Goal: Task Accomplishment & Management: Complete application form

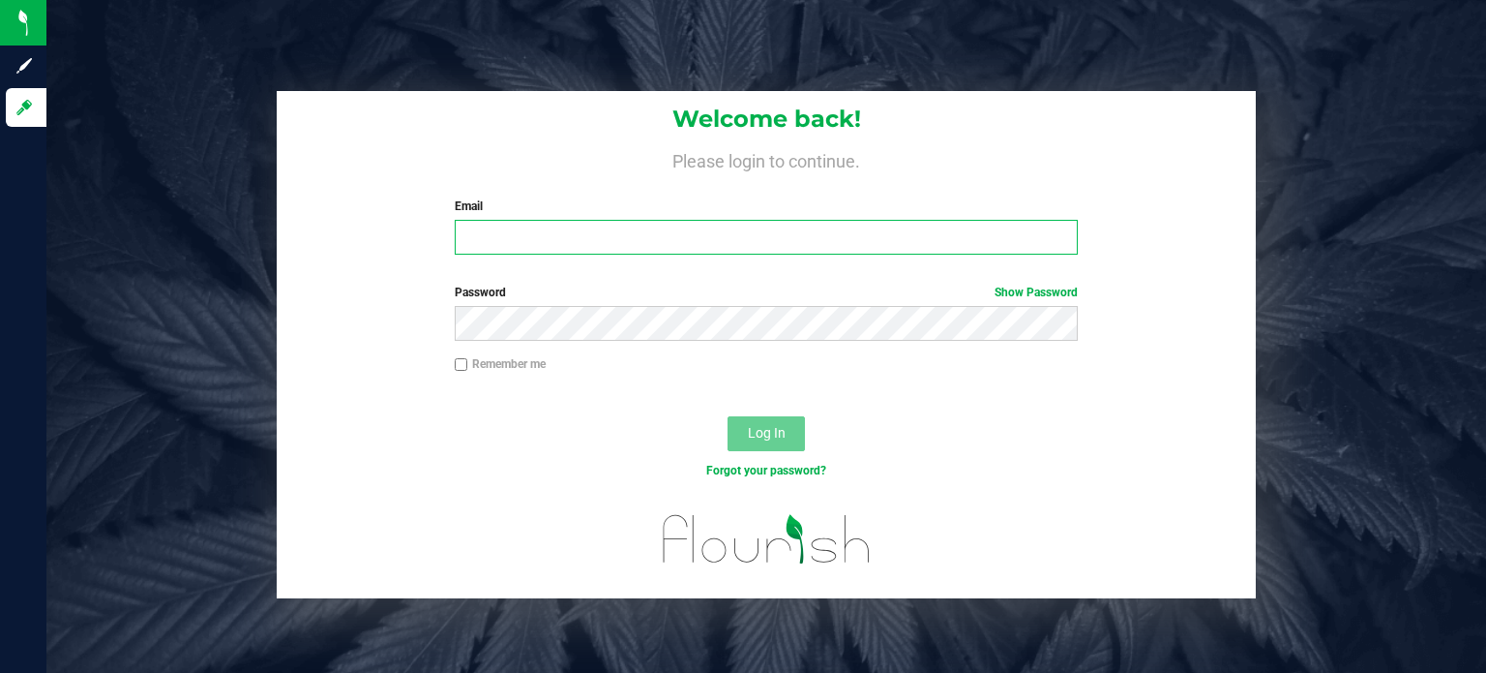
type input "[EMAIL_ADDRESS][DOMAIN_NAME]"
click at [459, 364] on input "Remember me" at bounding box center [462, 365] width 14 height 14
checkbox input "true"
click at [782, 433] on span "Log In" at bounding box center [767, 432] width 38 height 15
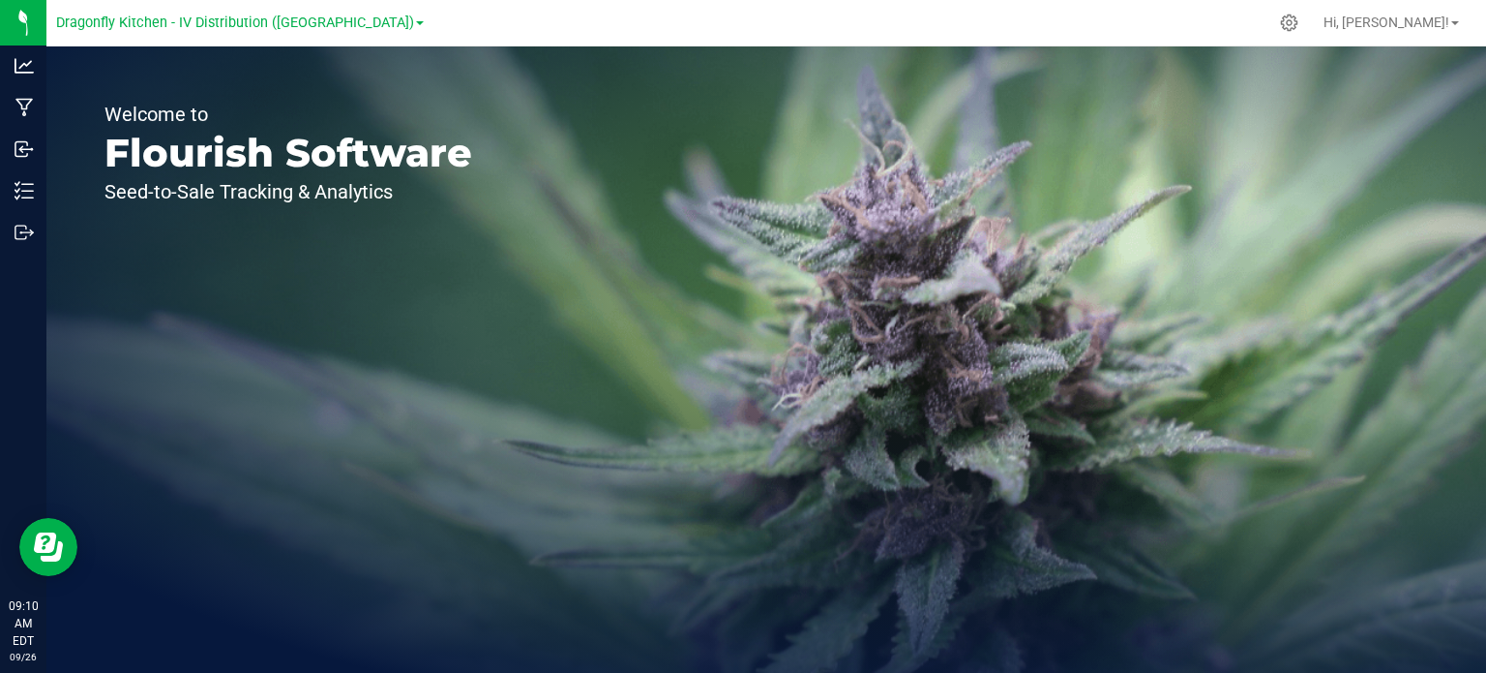
click at [98, 431] on div "Welcome to Flourish Software Seed-to-Sale Tracking & Analytics" at bounding box center [288, 359] width 484 height 626
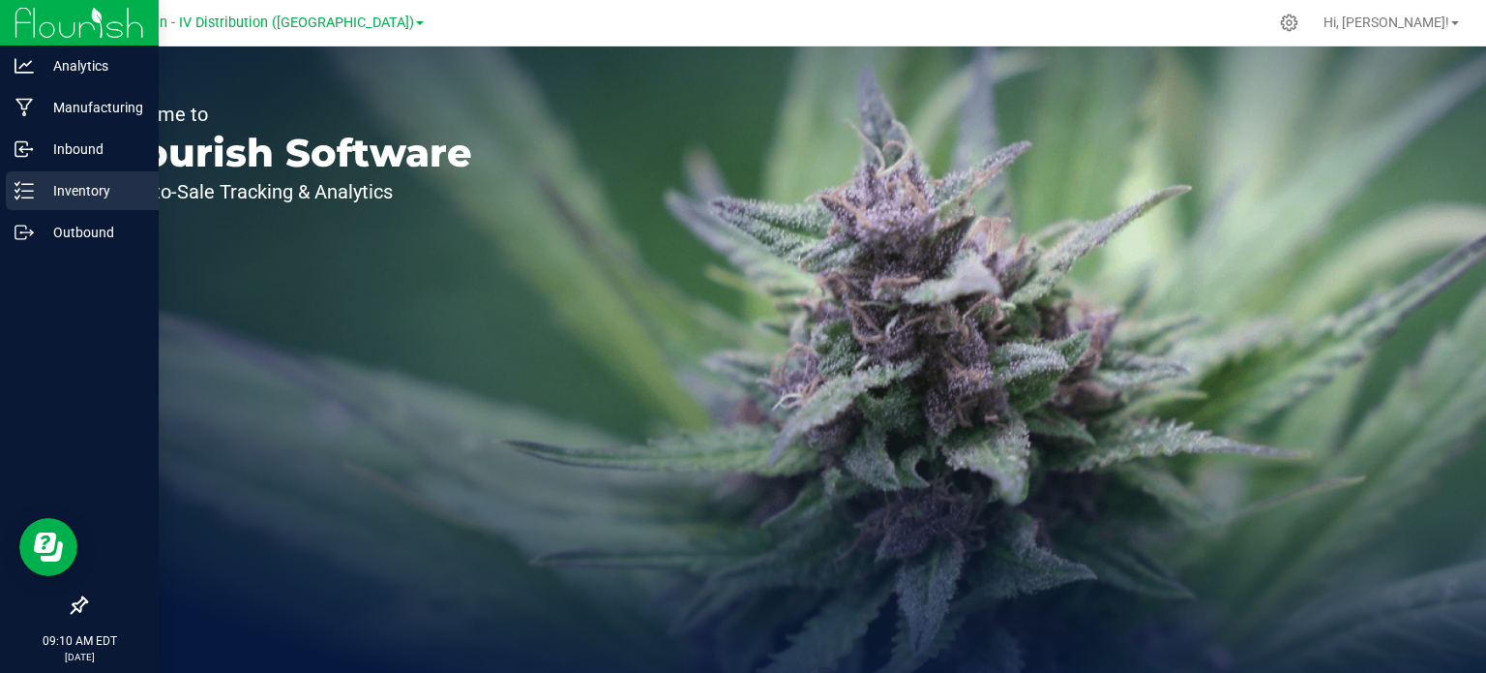
click at [64, 181] on p "Inventory" at bounding box center [92, 190] width 116 height 23
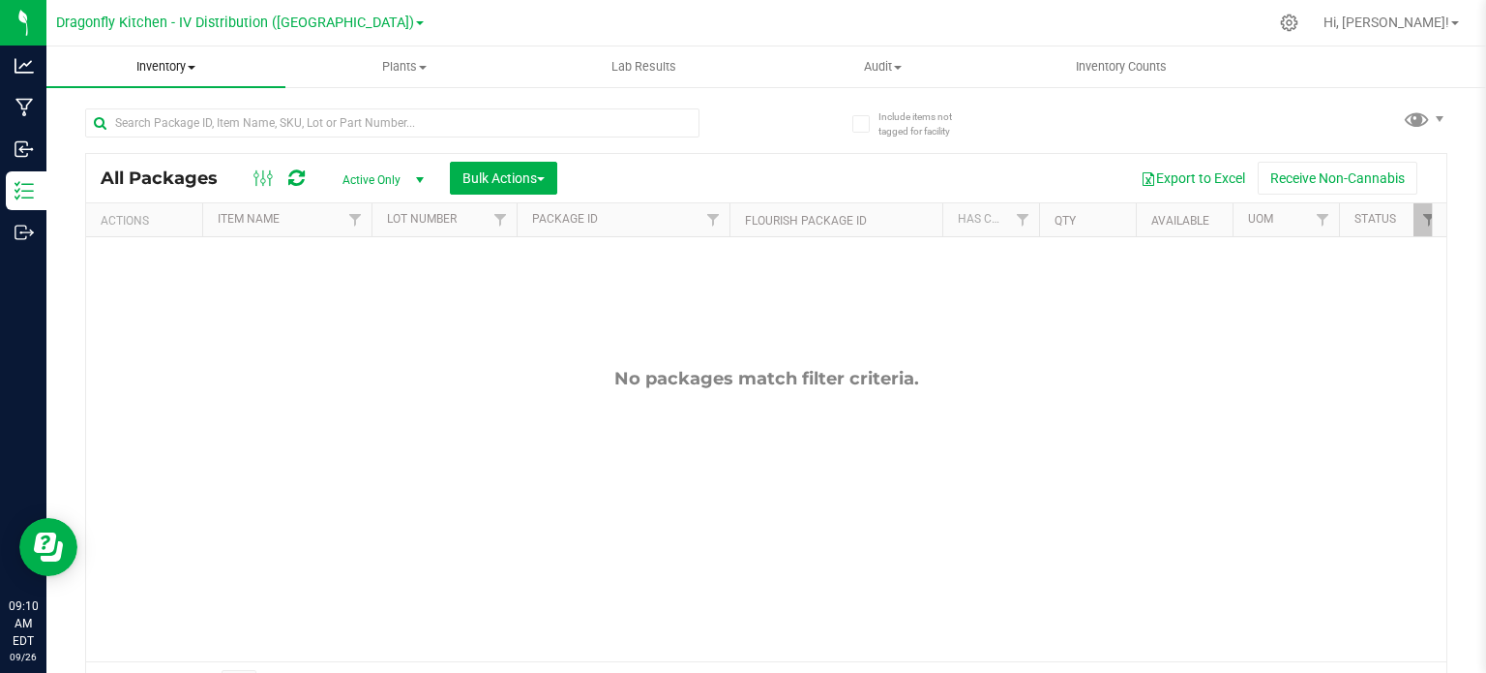
click at [194, 71] on span "Inventory" at bounding box center [165, 66] width 239 height 17
click at [317, 33] on div "Dragonfly Kitchen - IV Distribution ([GEOGRAPHIC_DATA])" at bounding box center [240, 22] width 368 height 23
click at [313, 20] on span "Dragonfly Kitchen - IV Distribution ([GEOGRAPHIC_DATA])" at bounding box center [235, 23] width 358 height 17
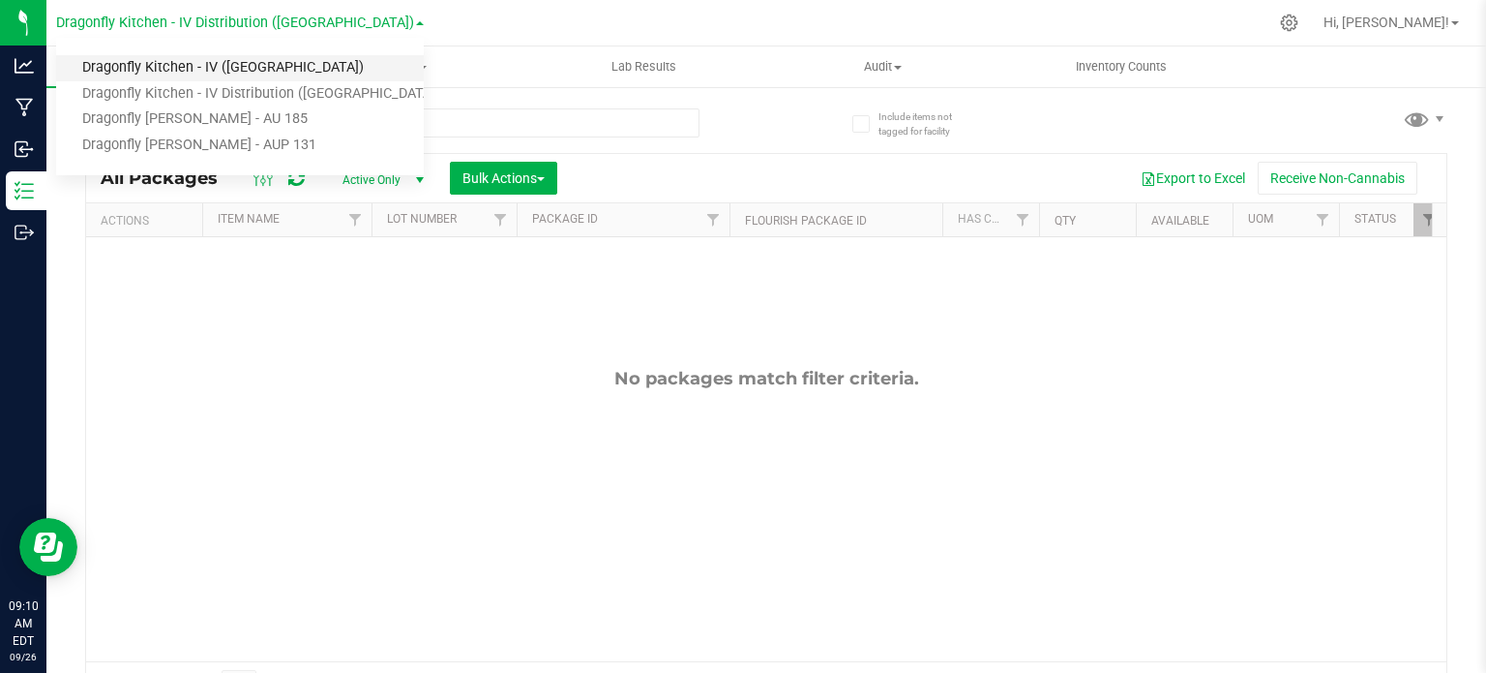
click at [251, 65] on link "Dragonfly Kitchen - IV ([GEOGRAPHIC_DATA])" at bounding box center [240, 68] width 368 height 26
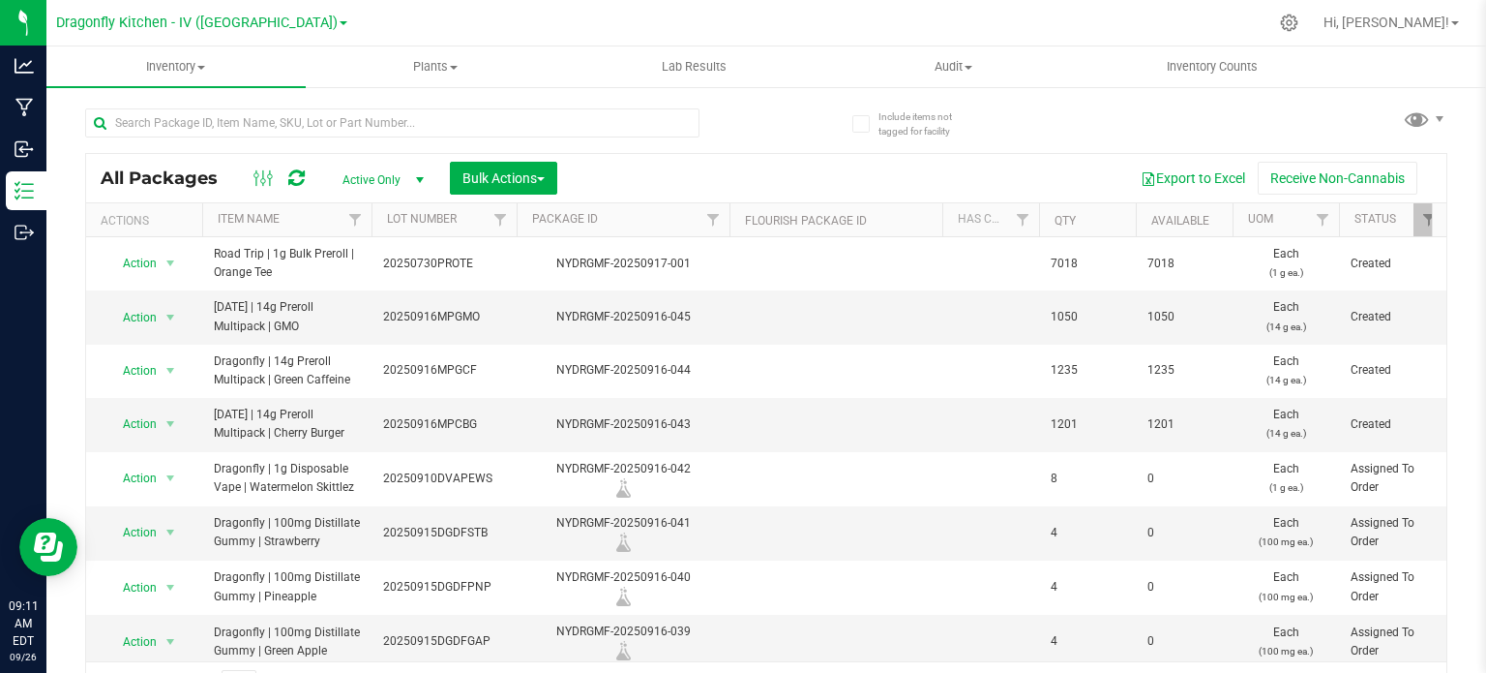
click at [1087, 214] on th "Qty" at bounding box center [1087, 220] width 97 height 34
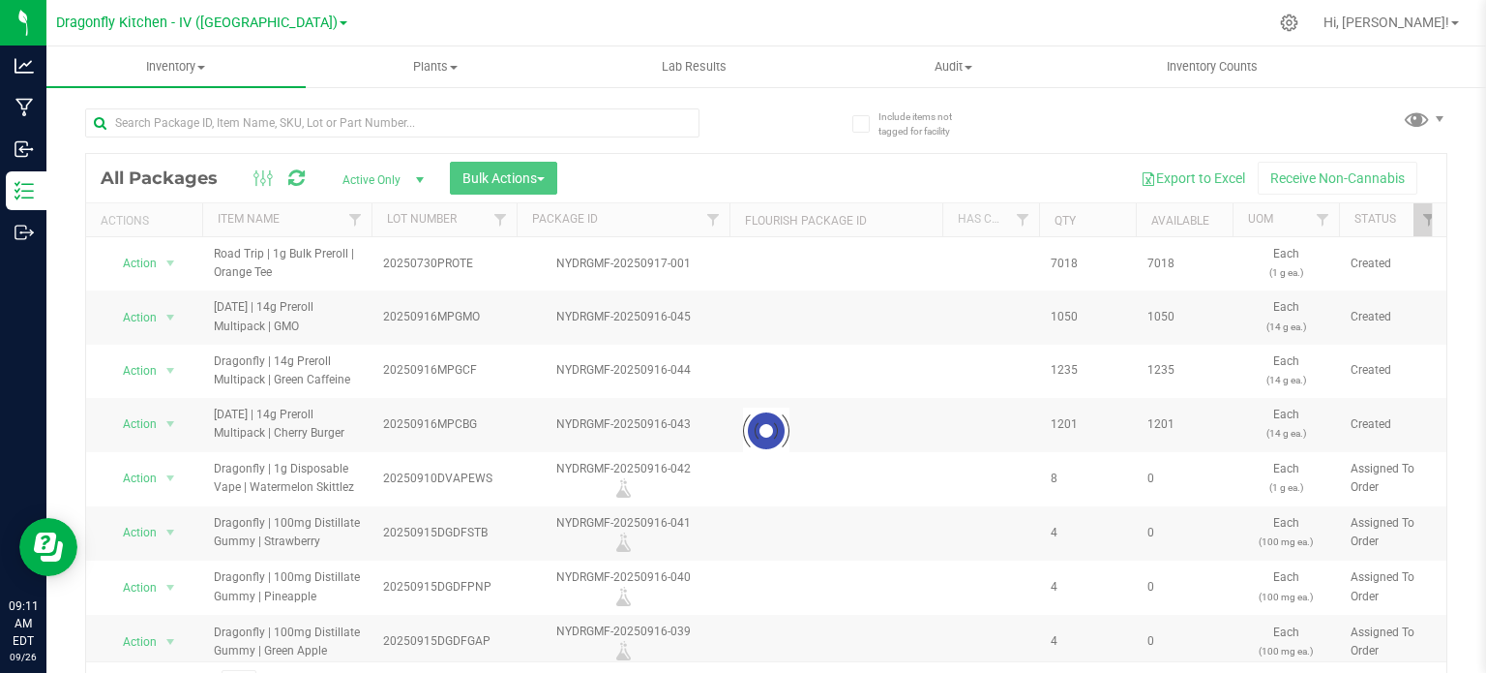
click at [1087, 214] on div at bounding box center [766, 431] width 1361 height 554
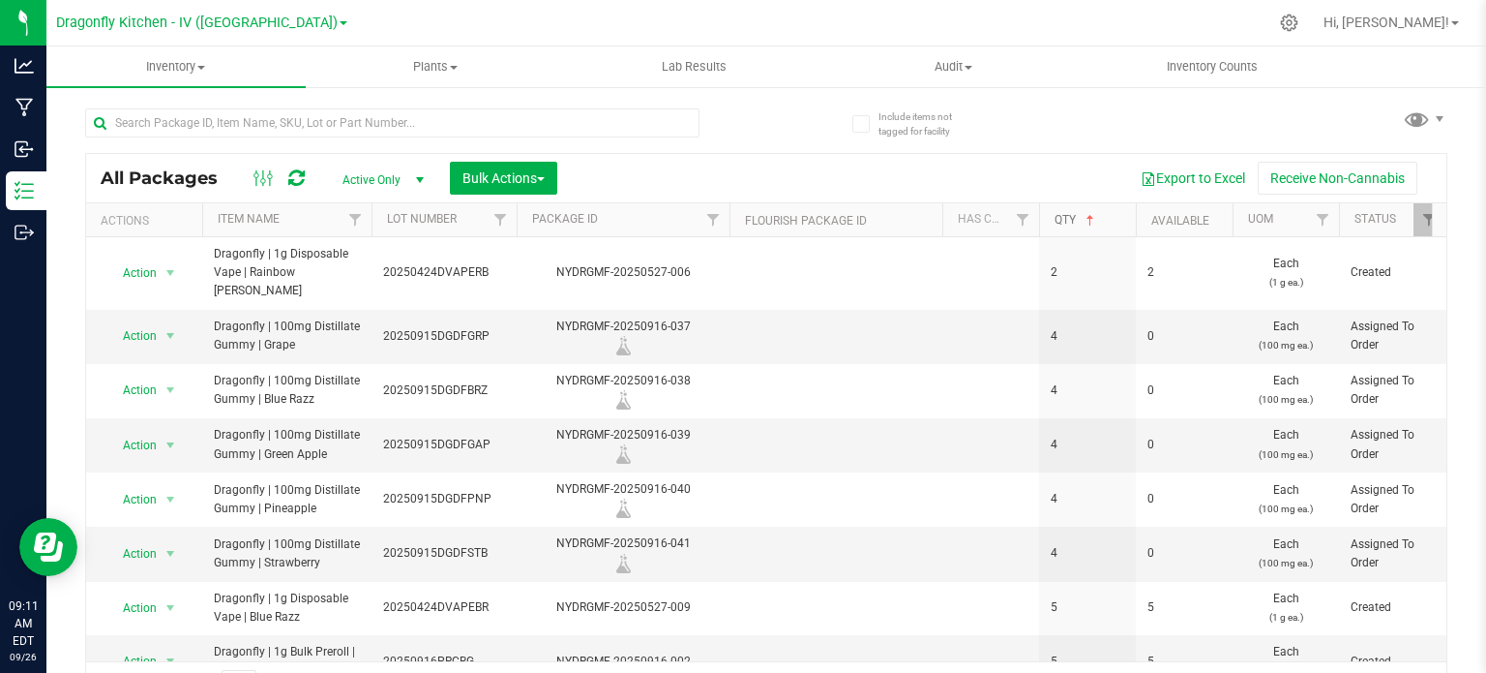
click at [1087, 214] on span at bounding box center [1090, 220] width 15 height 15
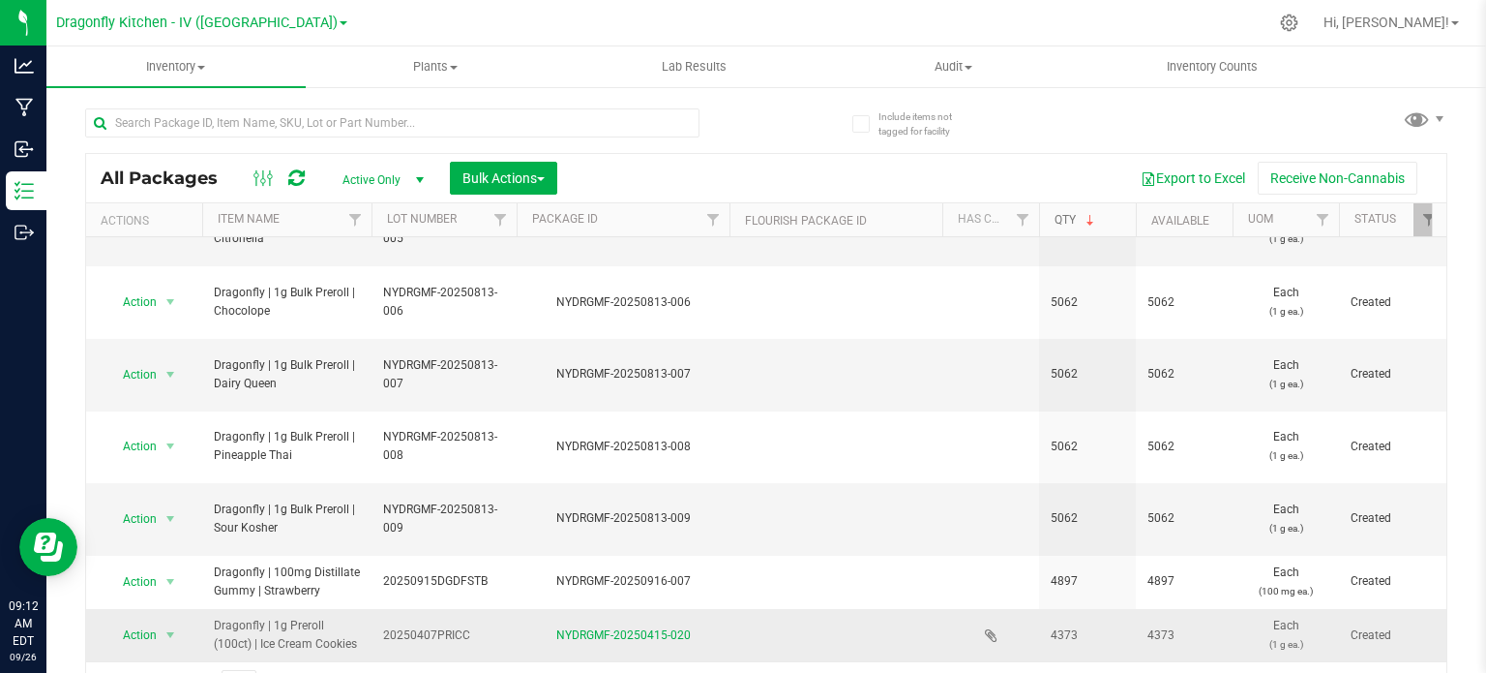
scroll to position [651, 0]
click at [168, 628] on span "select" at bounding box center [170, 635] width 15 height 15
click at [991, 628] on icon at bounding box center [991, 635] width 13 height 15
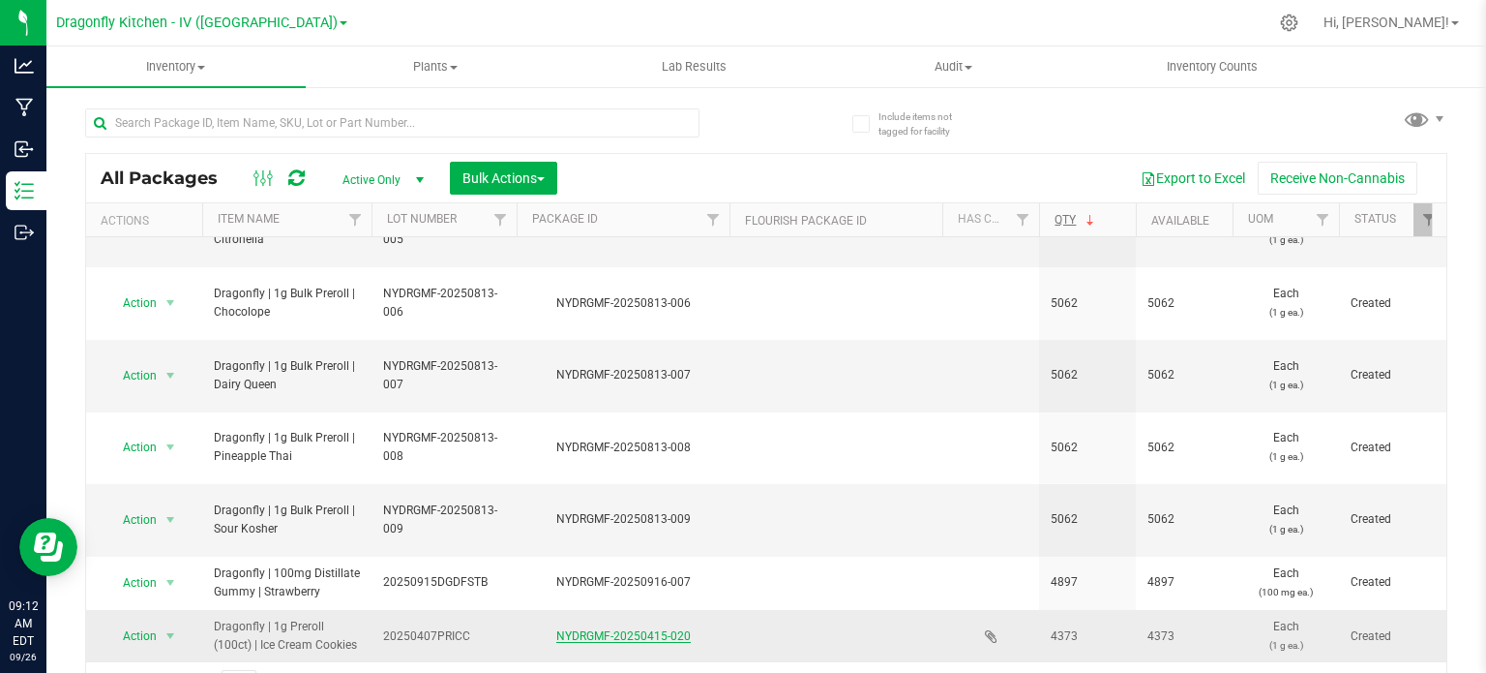
click at [604, 629] on link "NYDRGMF-20250415-020" at bounding box center [623, 636] width 135 height 14
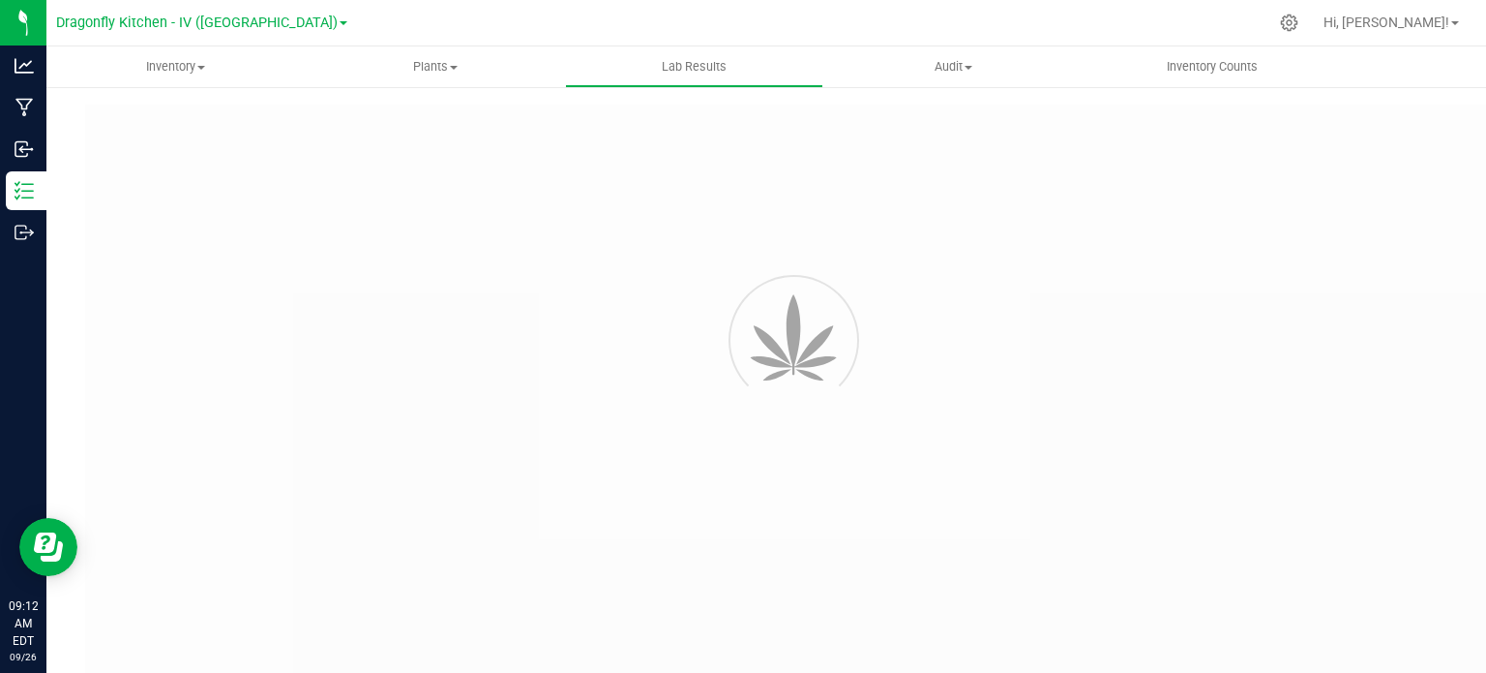
type input "NYDRGMF-20250415-020"
type input "2504RLI0300-1128"
type input "NYDRGMF-20250415-020"
type input "[DATE] 12:11 PM"
type input "[DATE]"
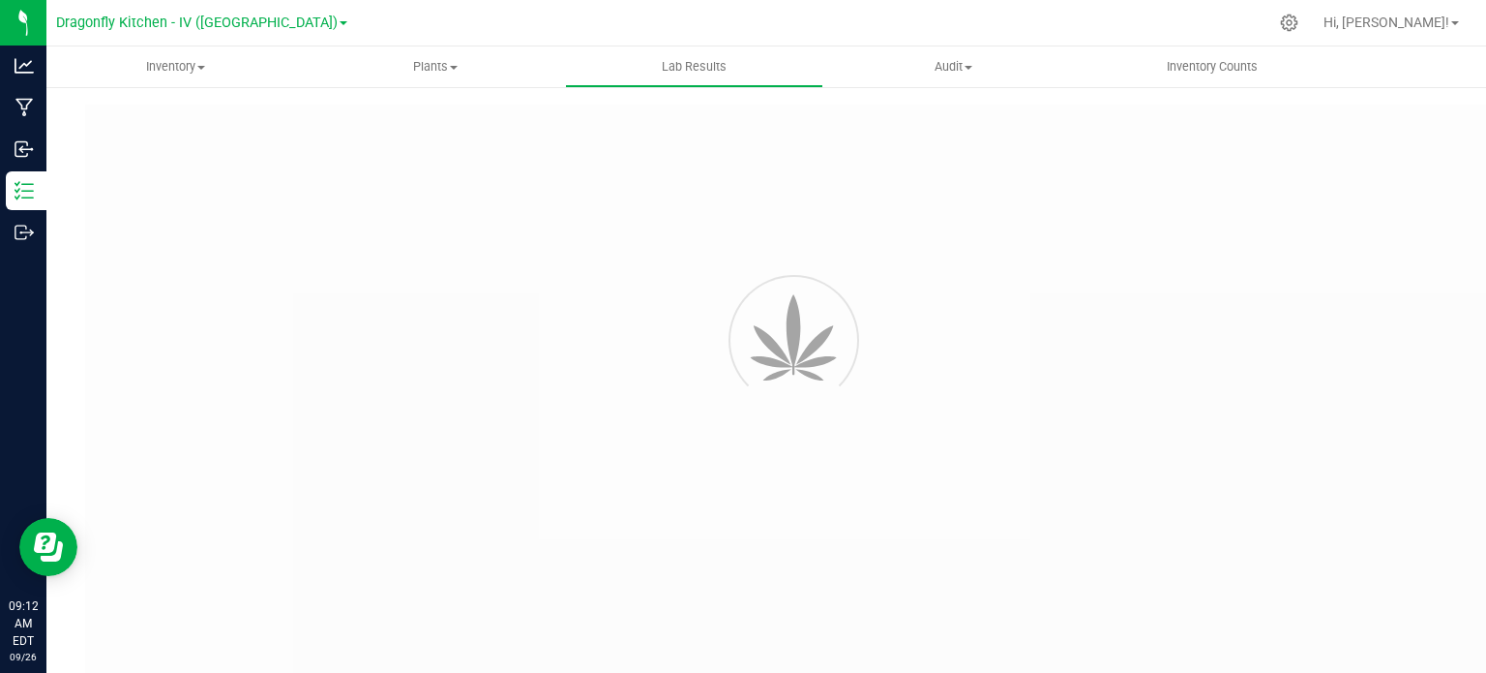
type input "[URL][DOMAIN_NAME]"
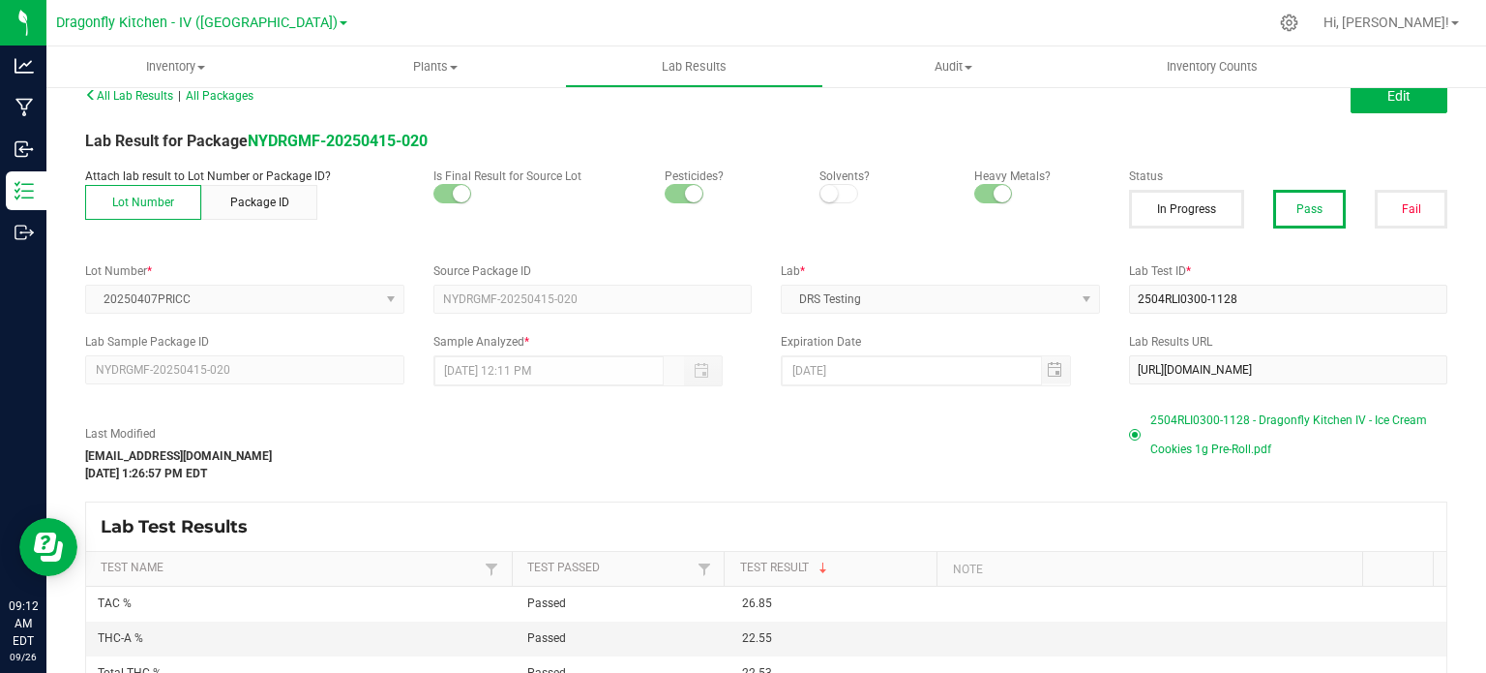
scroll to position [21, 0]
click at [1194, 425] on span "2504RLI0300-1128 - Dragonfly Kitchen IV - Ice Cream Cookies 1g Pre-Roll.pdf" at bounding box center [1300, 436] width 298 height 58
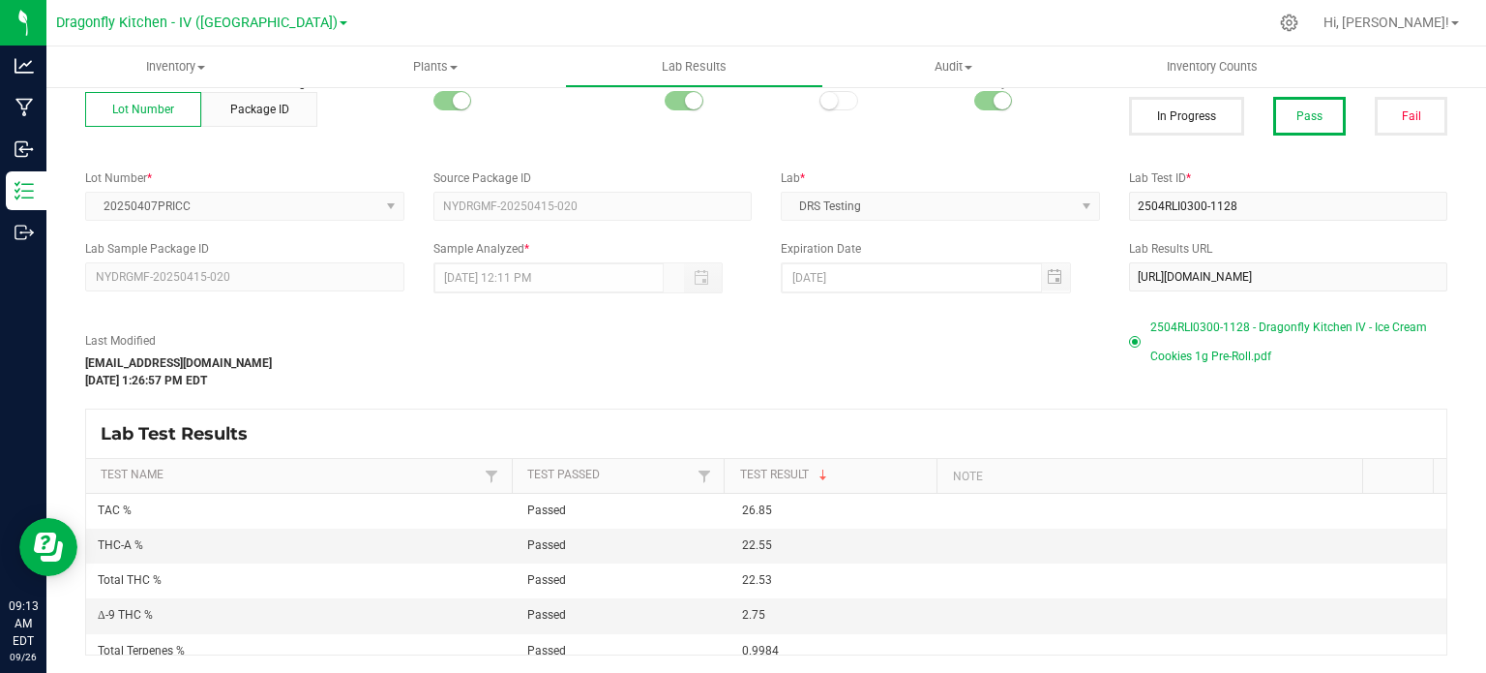
scroll to position [0, 0]
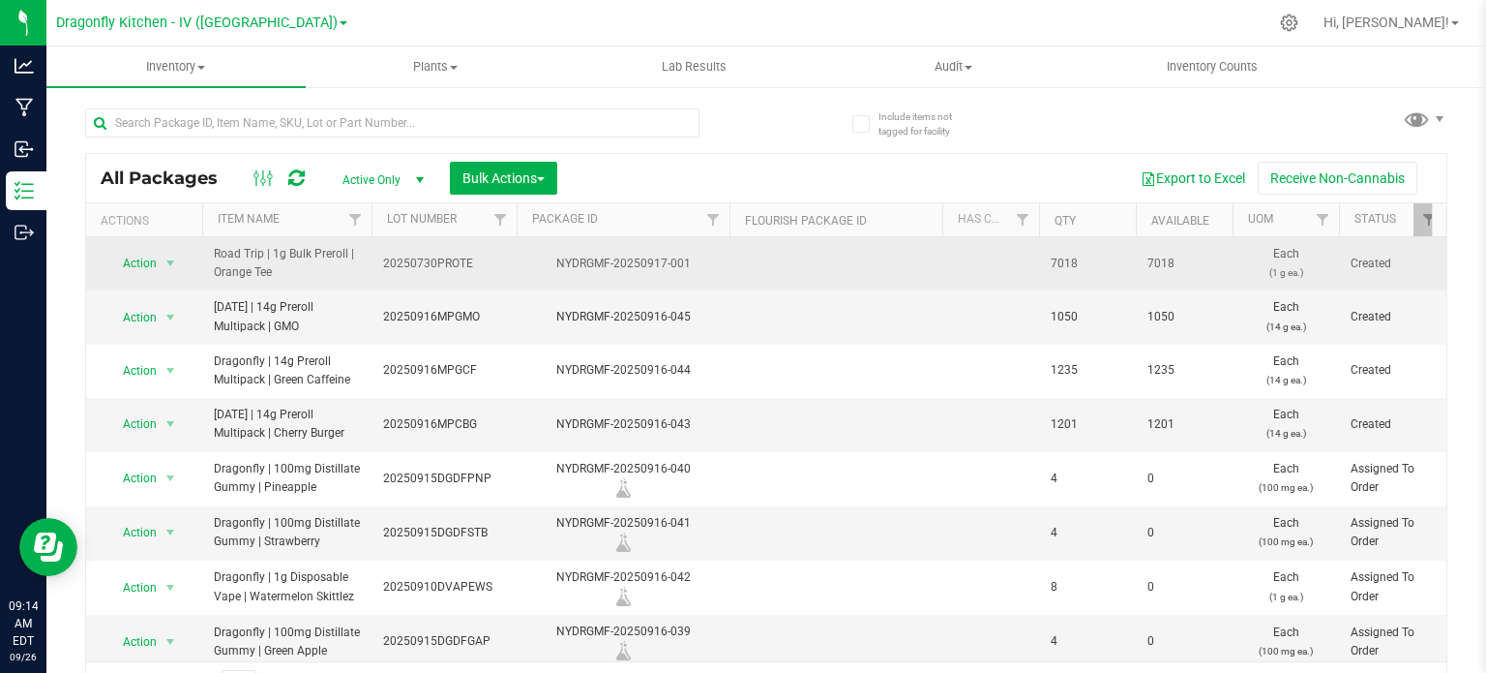
click at [621, 262] on div "NYDRGMF-20250917-001" at bounding box center [623, 264] width 219 height 18
click at [159, 257] on span "select" at bounding box center [171, 263] width 24 height 27
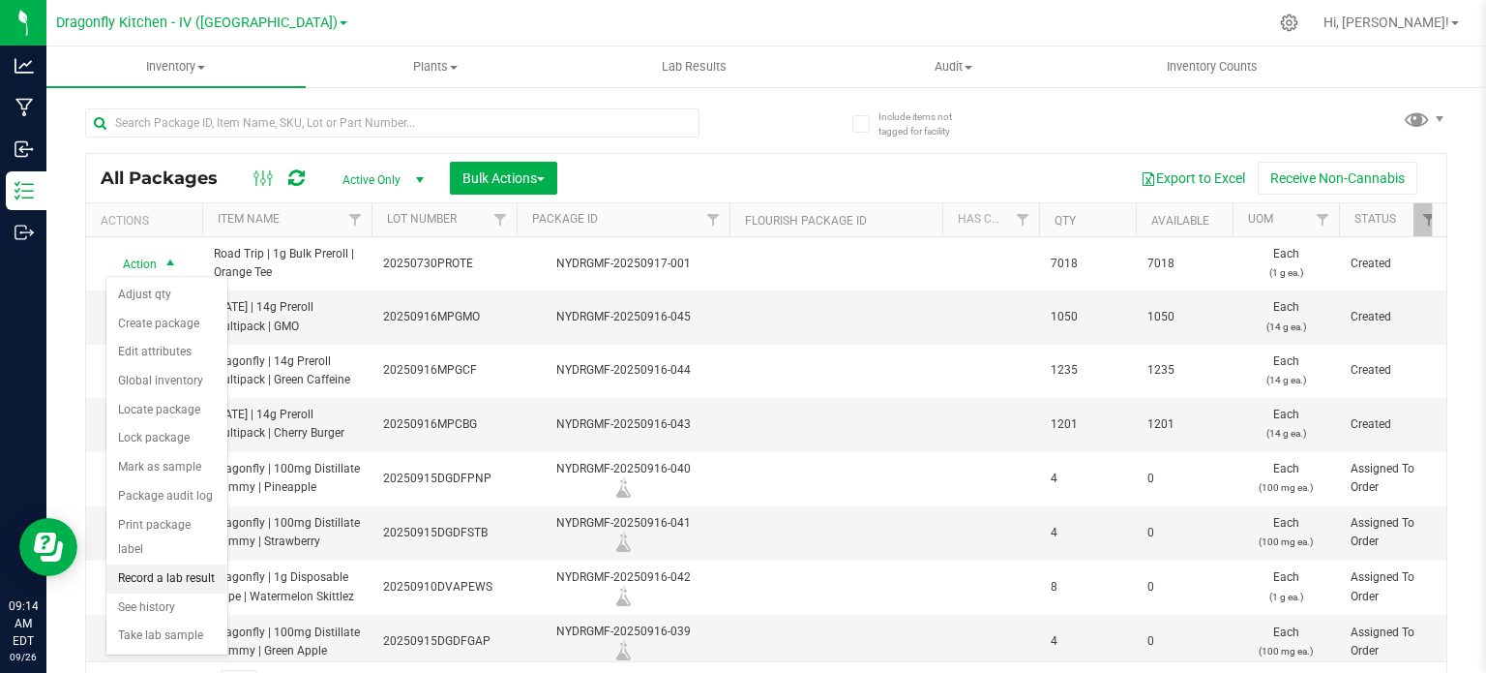
click at [182, 564] on li "Record a lab result" at bounding box center [166, 578] width 121 height 29
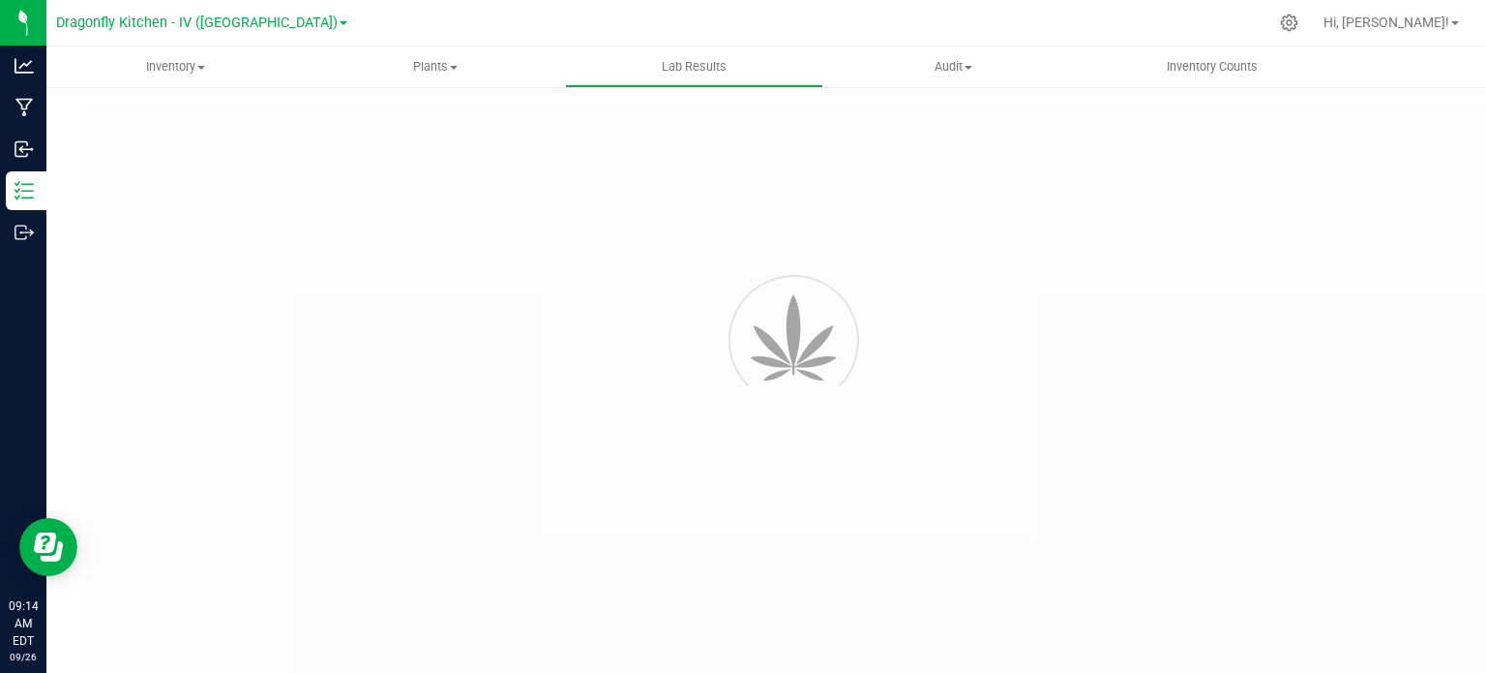
type input "NYDRGMF-20250917-001"
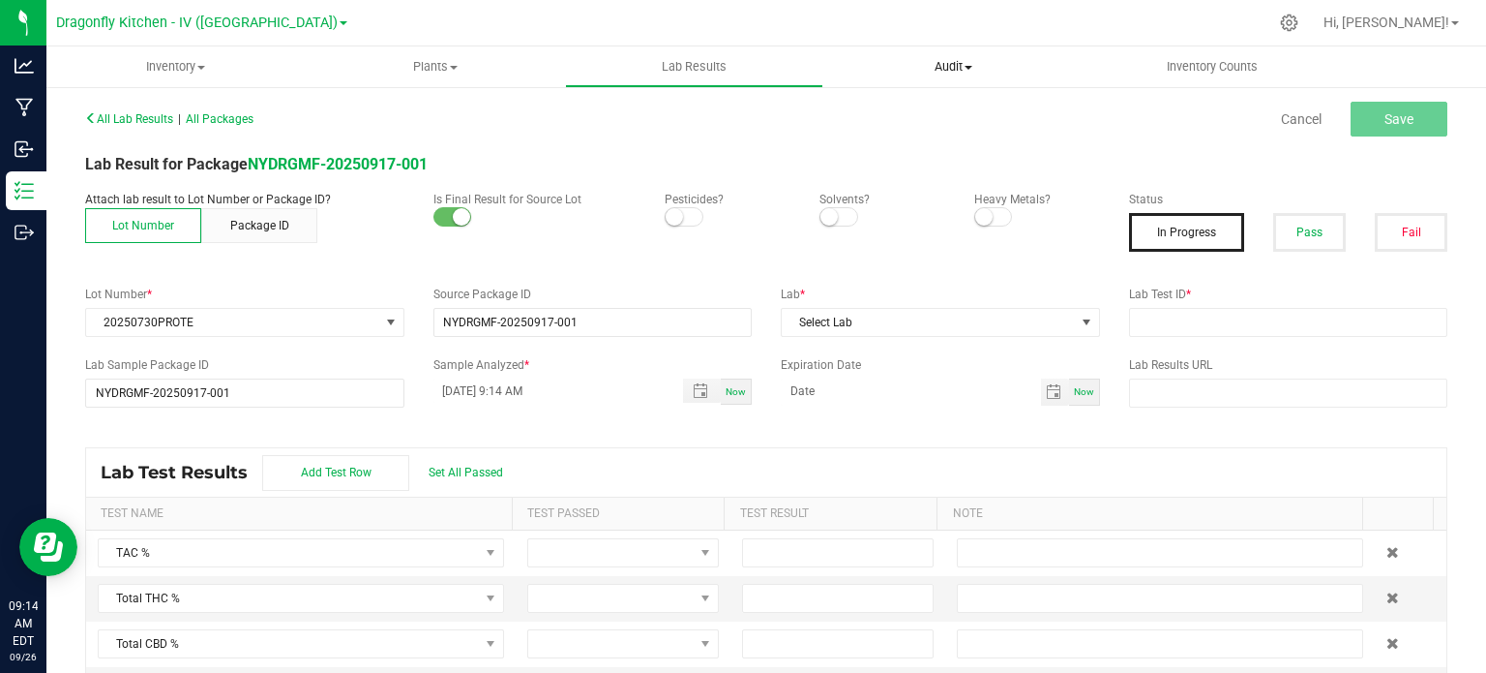
click at [980, 65] on span "Audit" at bounding box center [952, 66] width 257 height 17
click at [980, 65] on span "Audit" at bounding box center [953, 66] width 259 height 17
click at [1161, 299] on label "Lab Test ID *" at bounding box center [1288, 293] width 319 height 17
click at [1141, 383] on input "text" at bounding box center [1288, 392] width 319 height 29
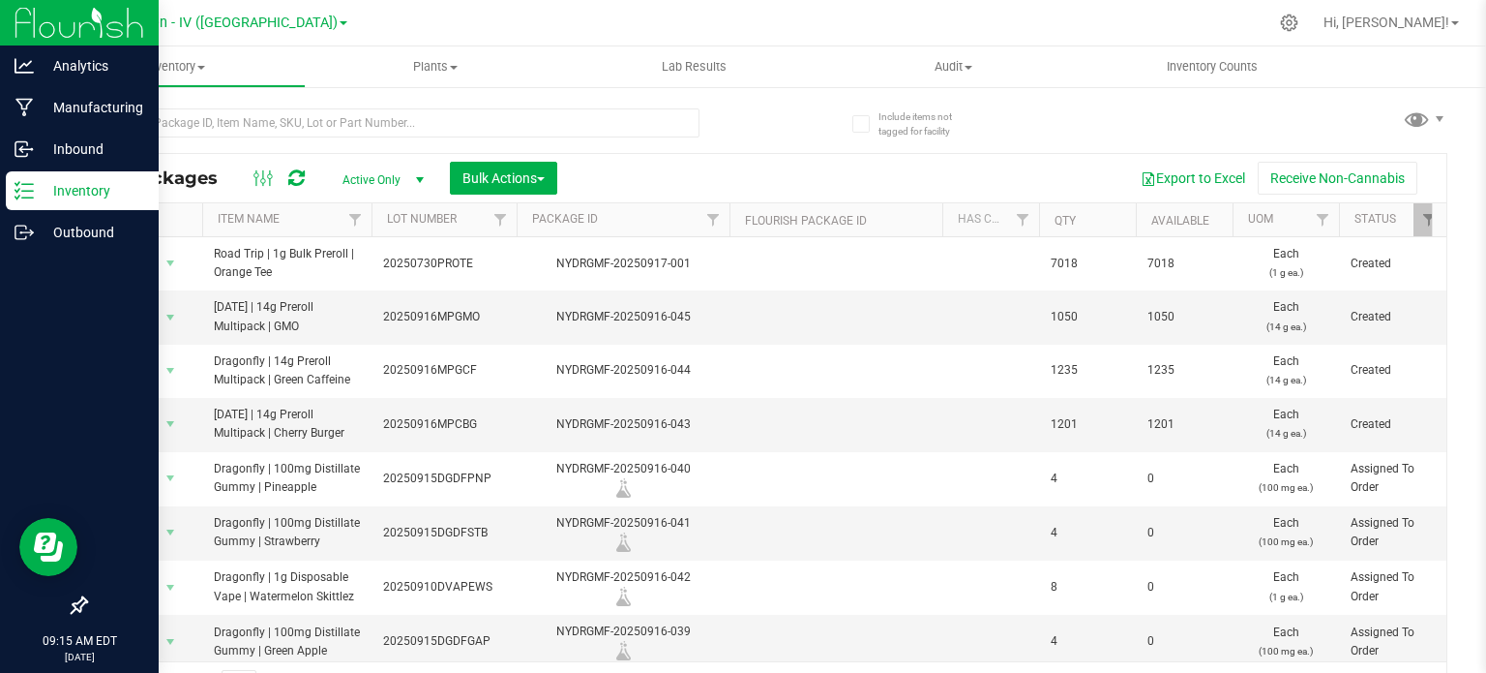
click at [35, 188] on p "Inventory" at bounding box center [92, 190] width 116 height 23
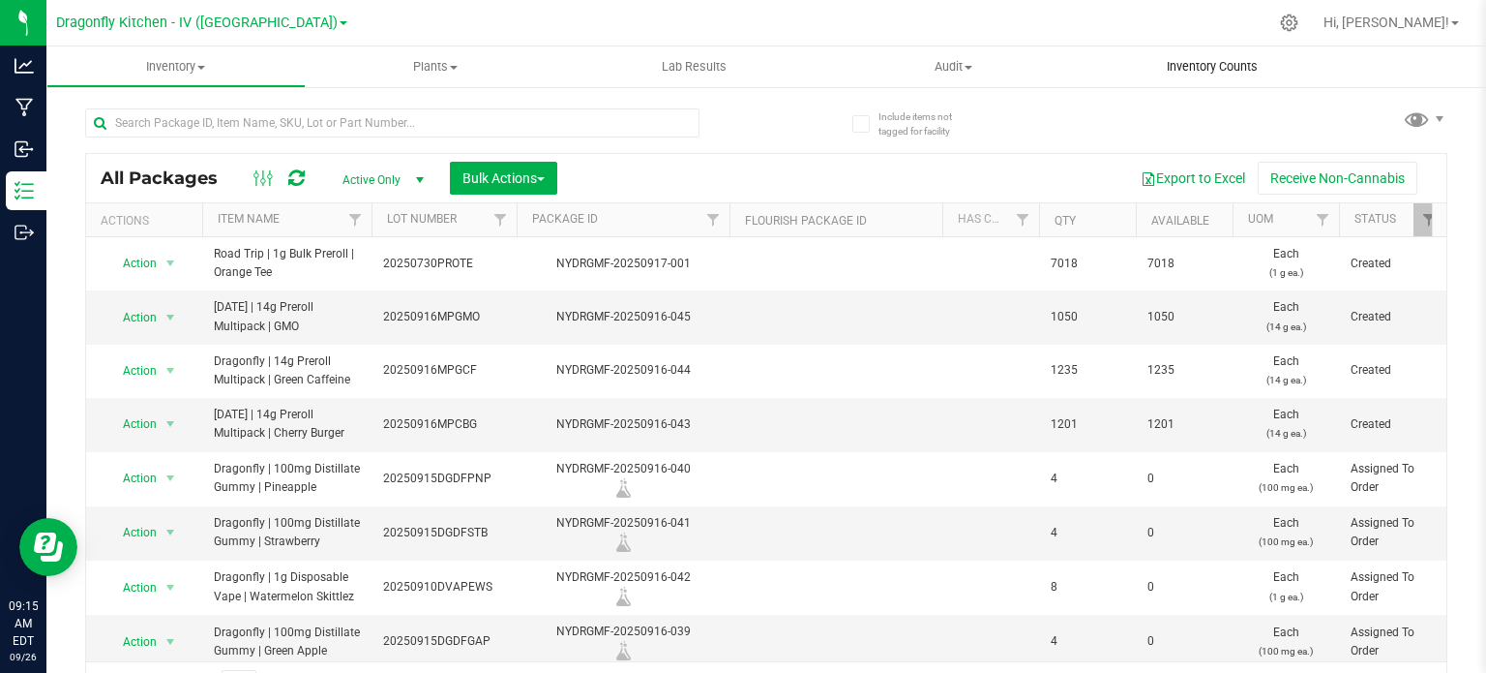
click at [1179, 65] on span "Inventory Counts" at bounding box center [1212, 66] width 143 height 17
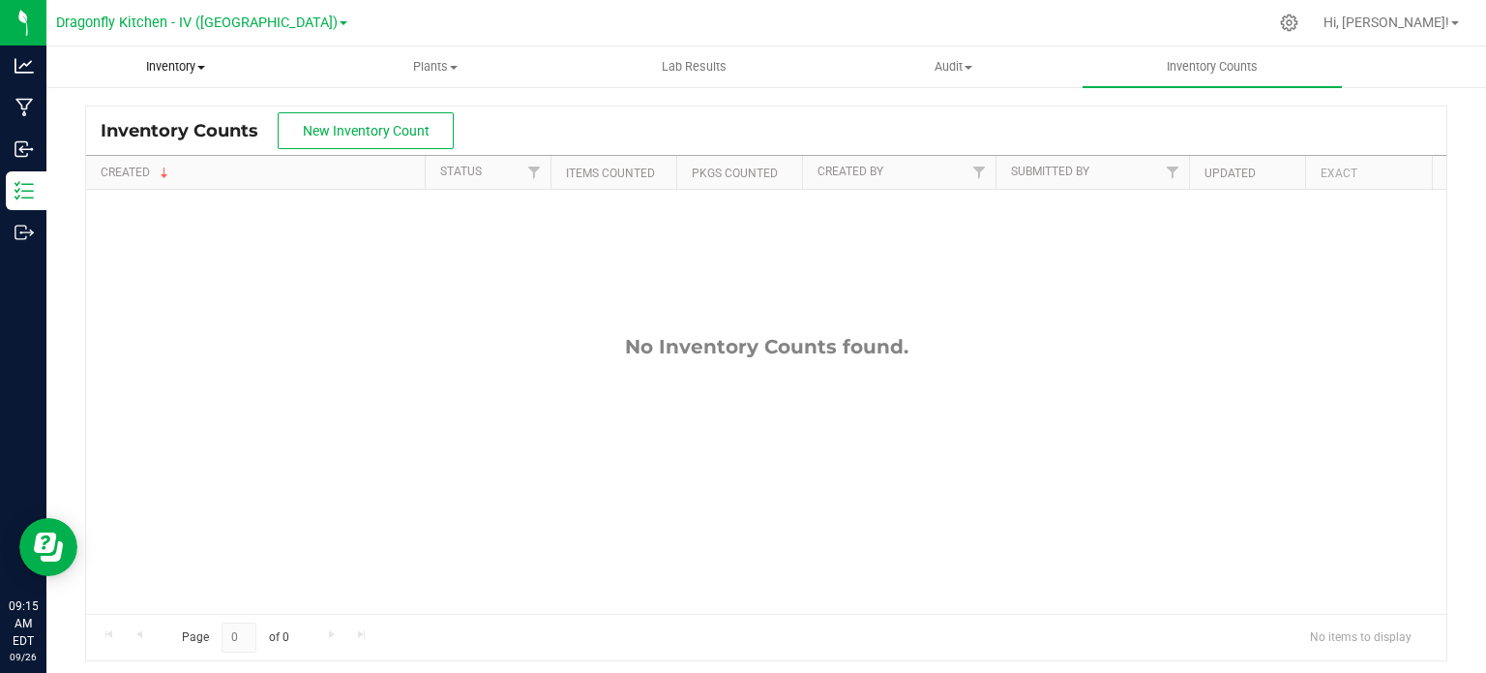
click at [179, 66] on span "Inventory" at bounding box center [175, 66] width 257 height 17
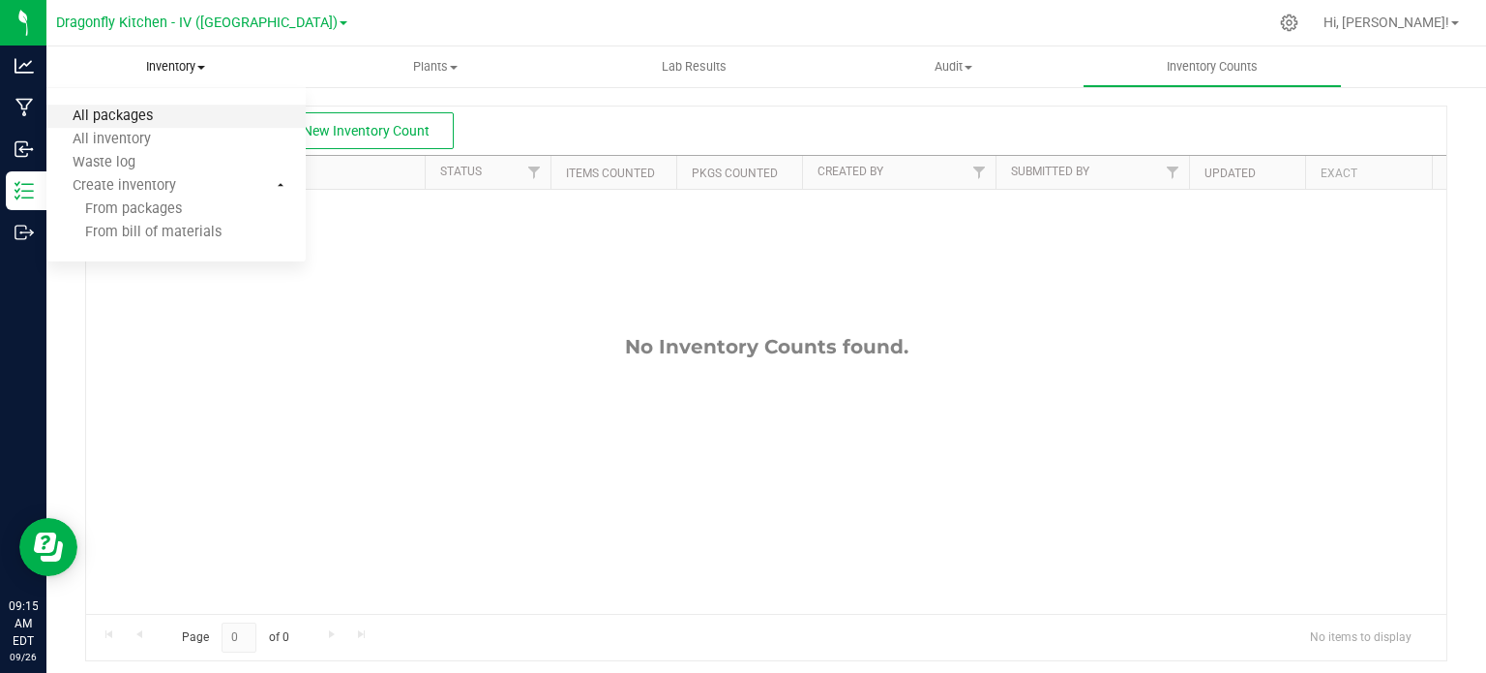
click at [132, 110] on span "All packages" at bounding box center [112, 116] width 133 height 16
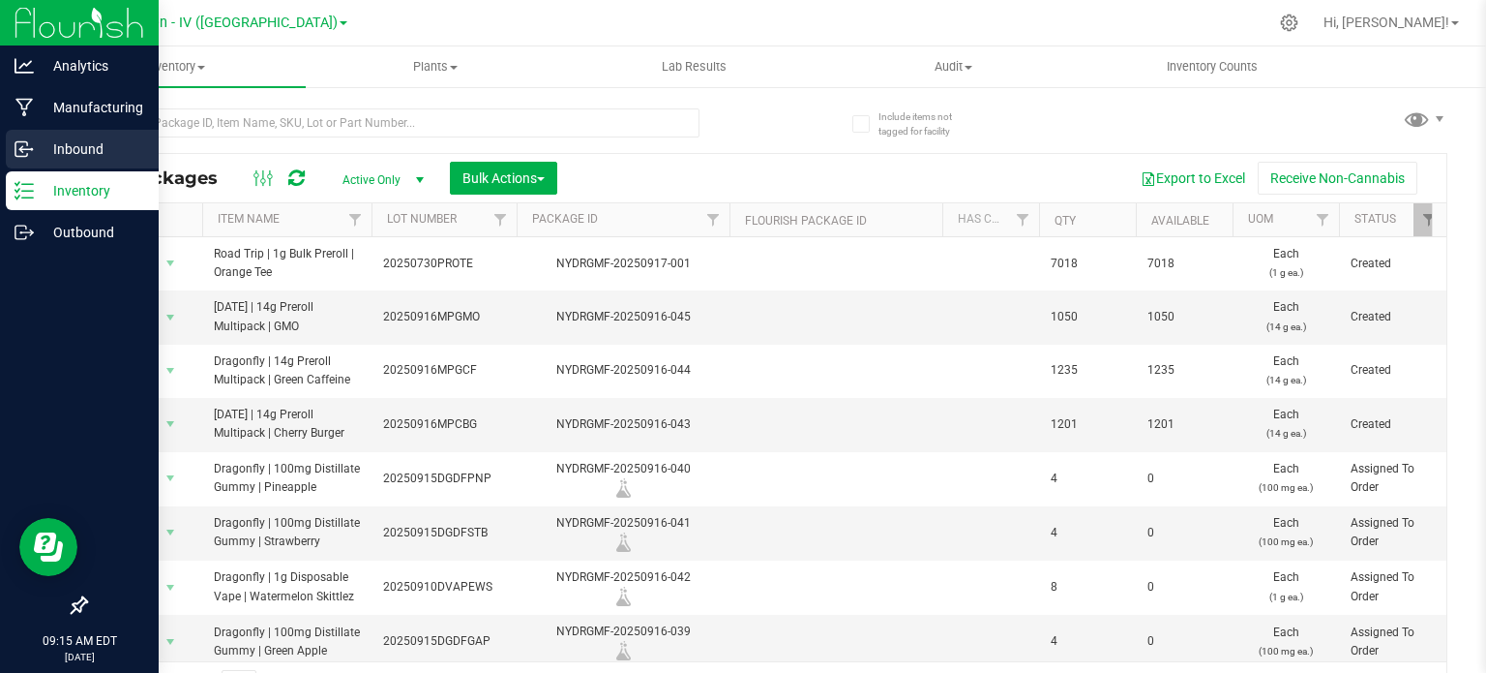
click at [56, 162] on div "Inbound" at bounding box center [82, 149] width 153 height 39
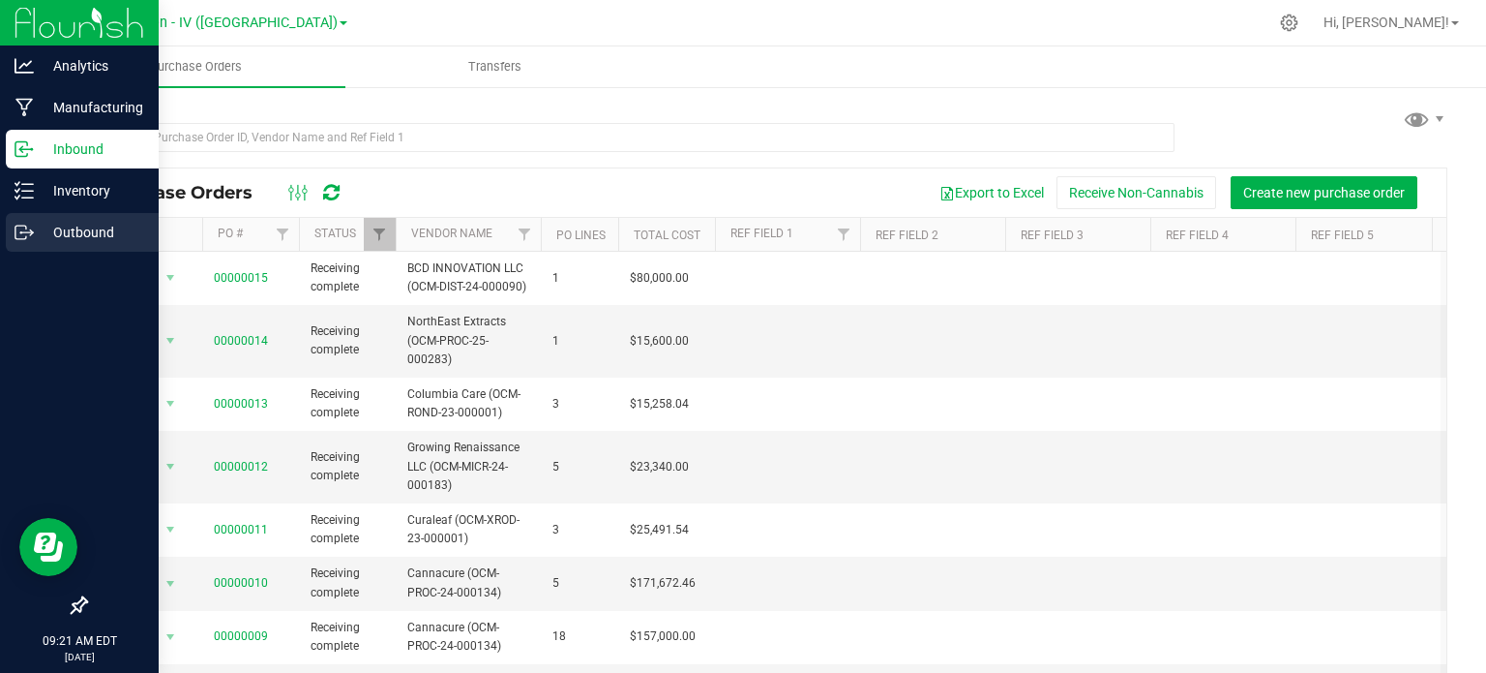
click at [46, 239] on p "Outbound" at bounding box center [92, 232] width 116 height 23
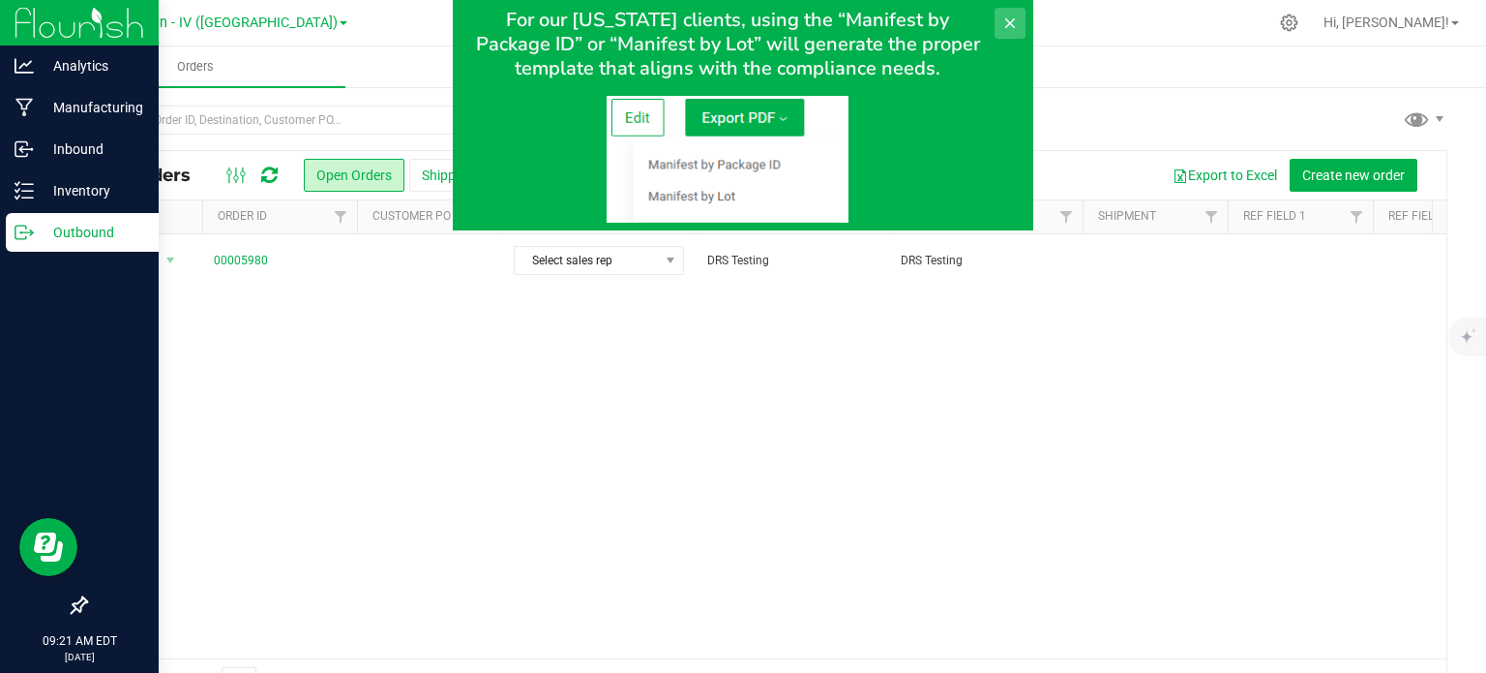
click at [1018, 22] on button at bounding box center [1010, 23] width 31 height 31
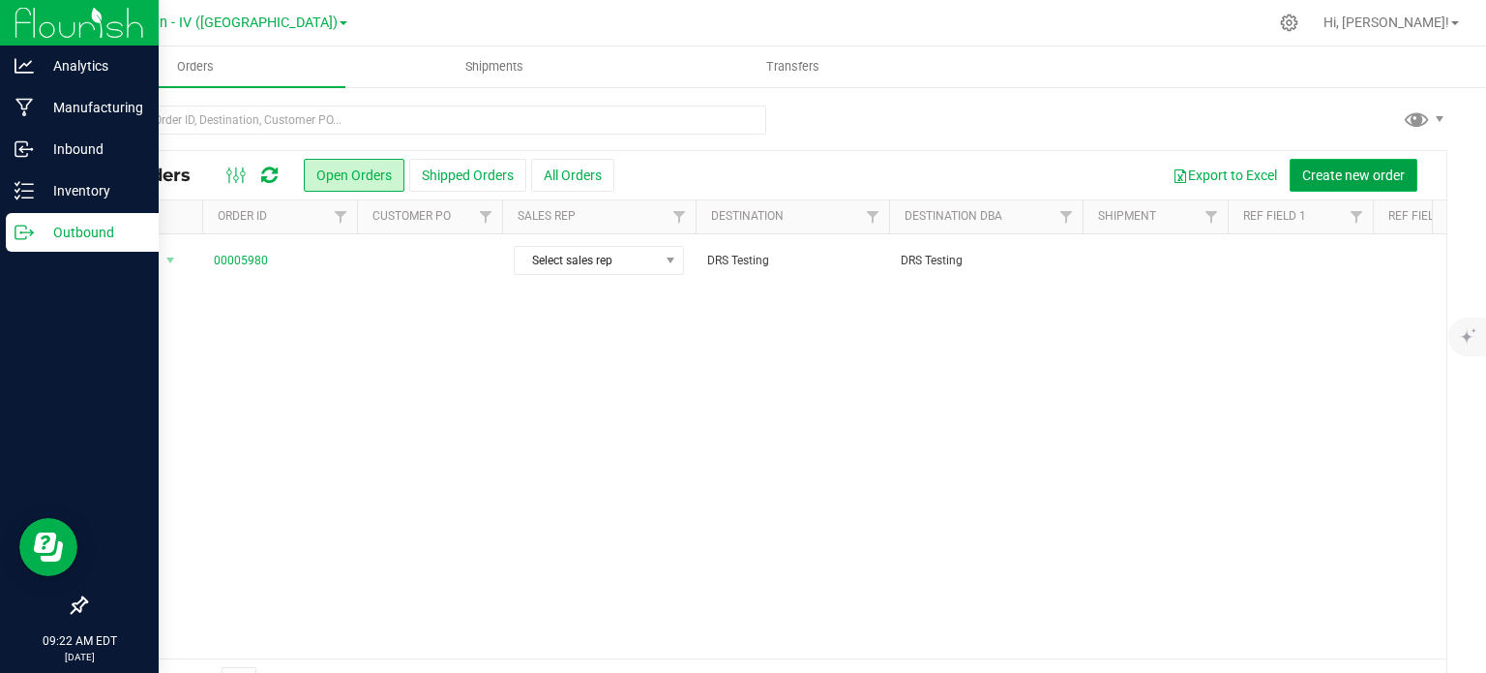
click at [1342, 173] on span "Create new order" at bounding box center [1354, 174] width 103 height 15
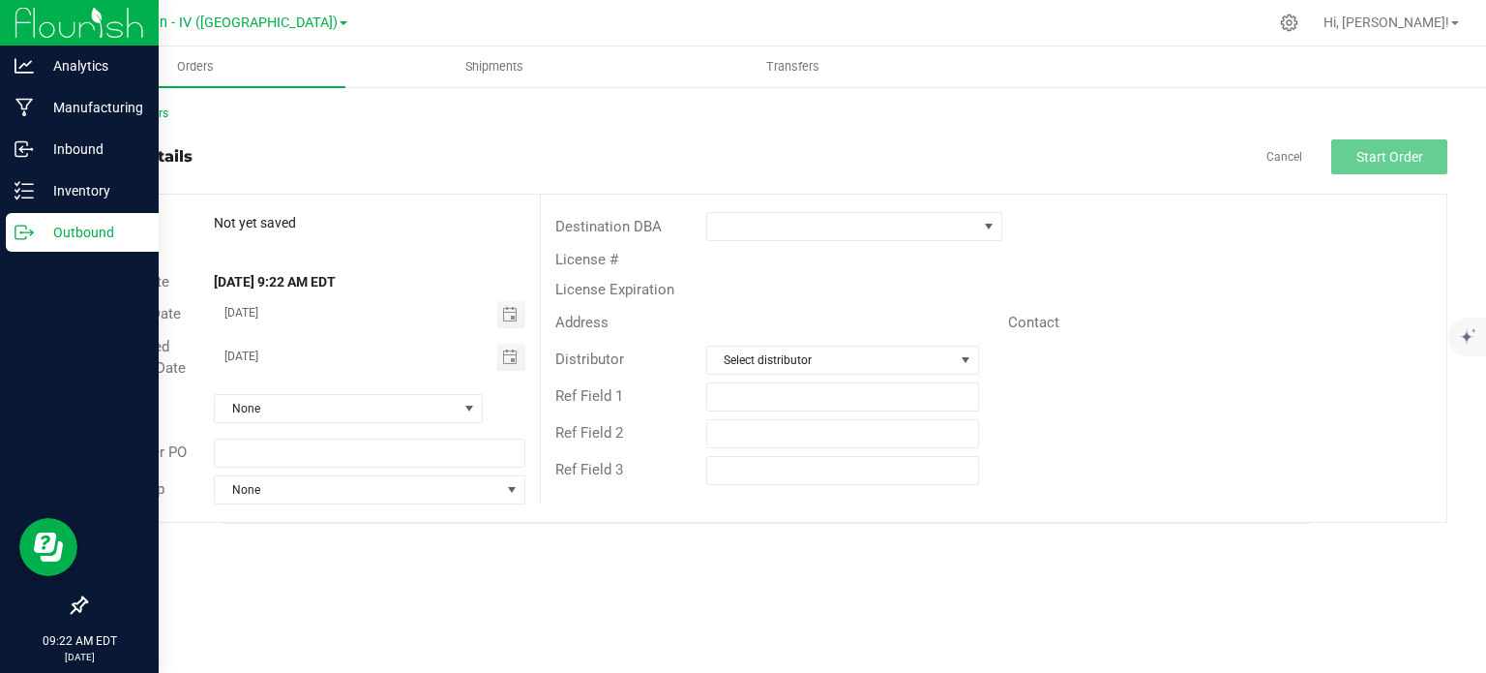
click at [271, 240] on div "Status" at bounding box center [313, 253] width 454 height 30
drag, startPoint x: 313, startPoint y: 223, endPoint x: 169, endPoint y: 220, distance: 143.3
click at [169, 220] on div "Order # Not yet saved" at bounding box center [313, 223] width 454 height 30
click at [169, 220] on div "Order #" at bounding box center [142, 223] width 113 height 22
click at [712, 224] on span at bounding box center [842, 226] width 270 height 27
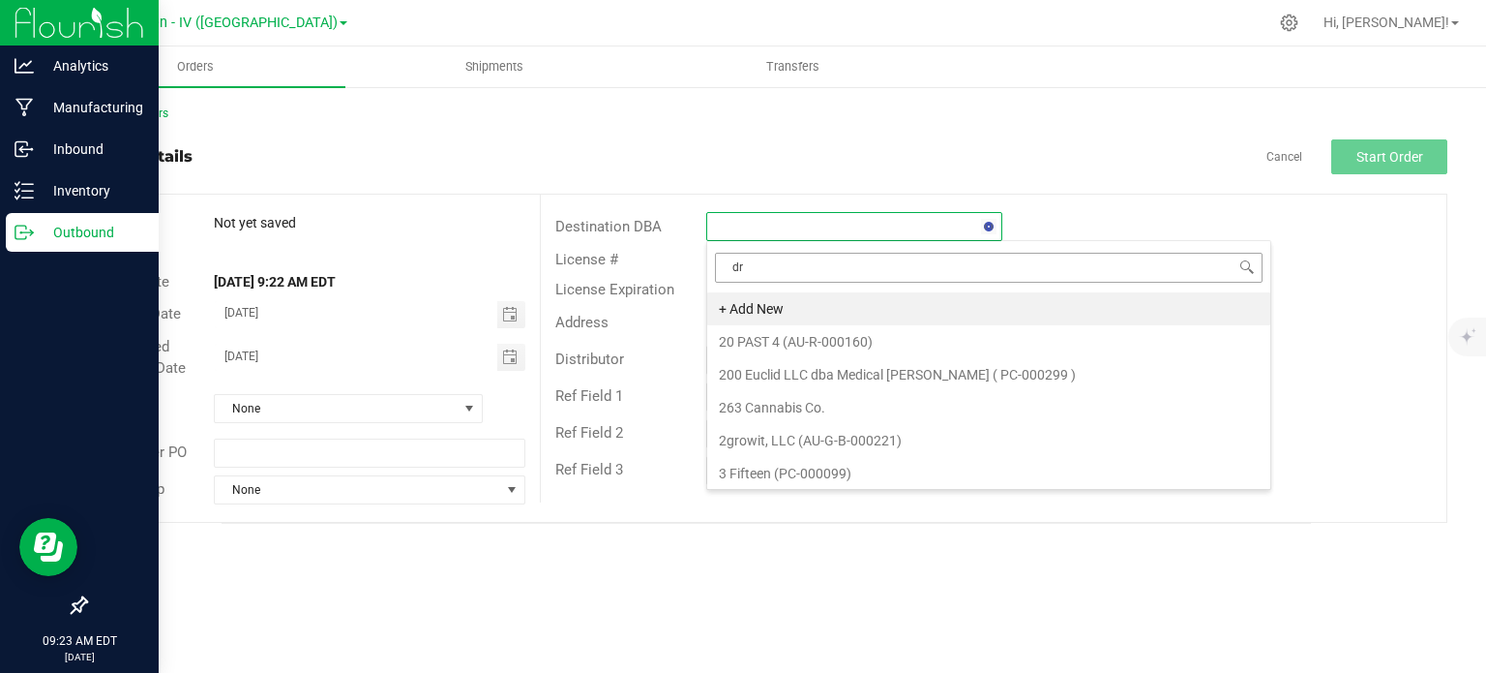
type input "drs"
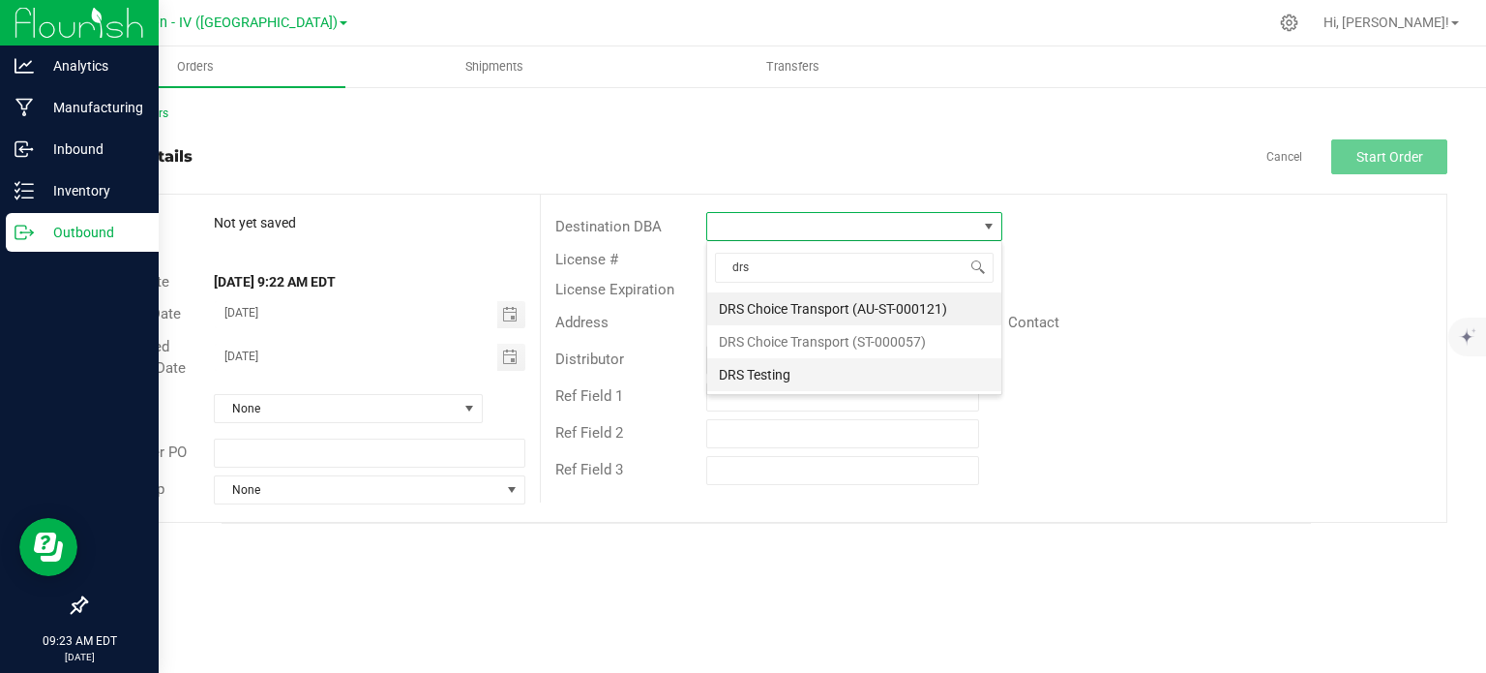
click at [786, 377] on li "DRS Testing" at bounding box center [854, 374] width 294 height 33
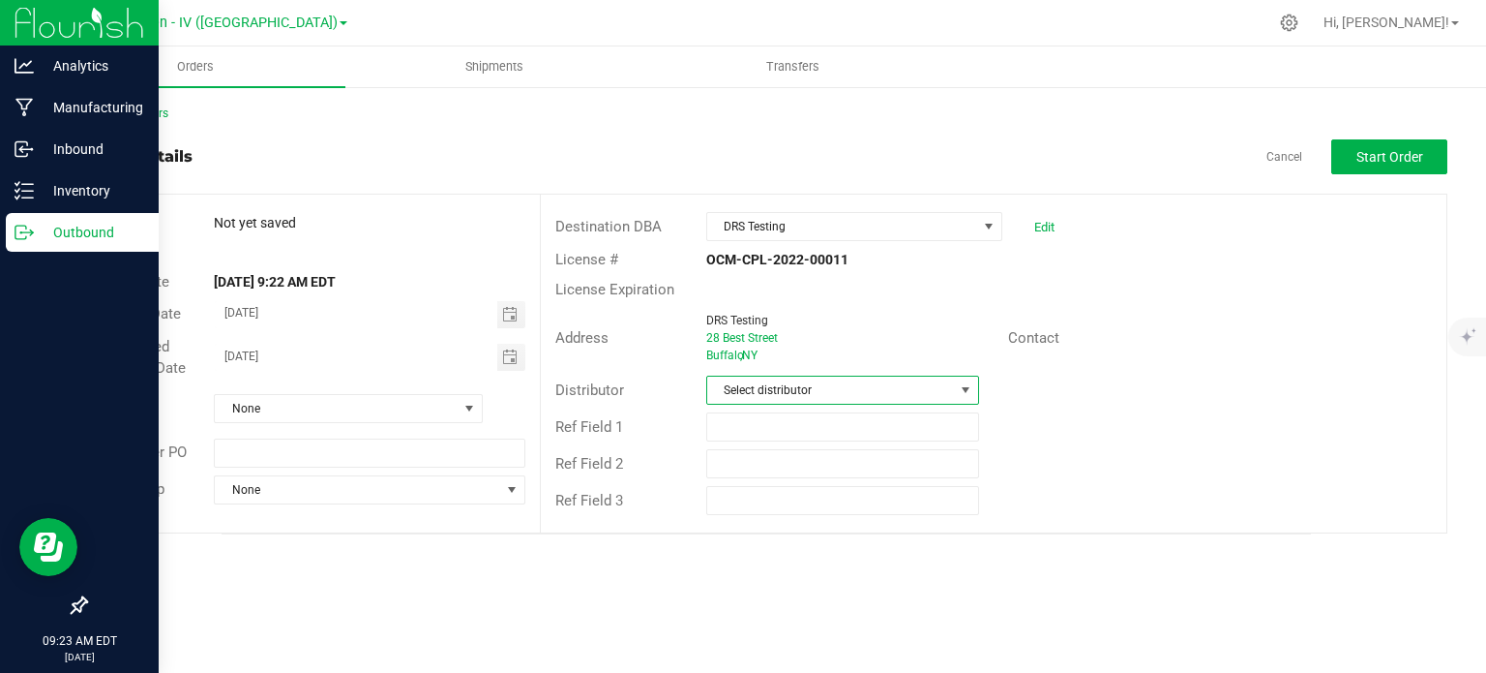
click at [777, 386] on span "Select distributor" at bounding box center [830, 389] width 247 height 27
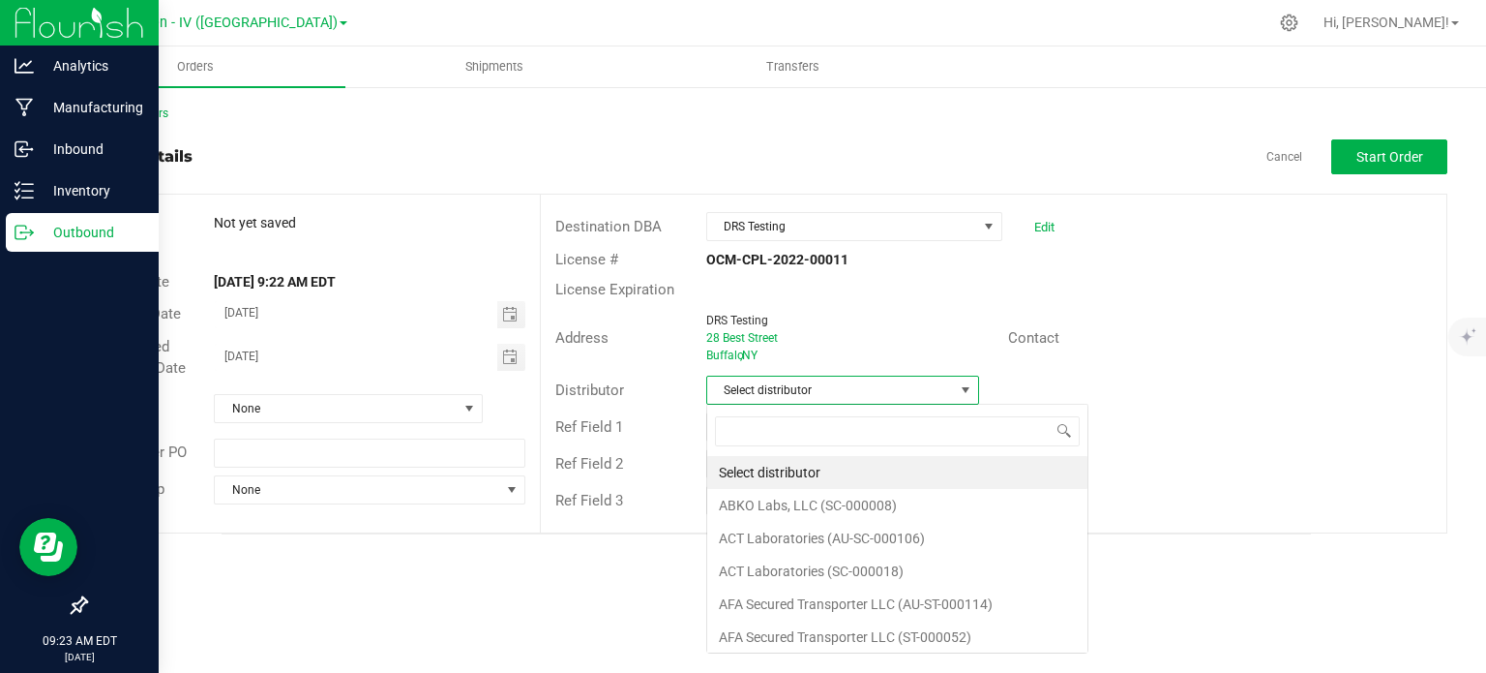
scroll to position [28, 273]
click at [777, 386] on span "Select distributor" at bounding box center [830, 389] width 247 height 27
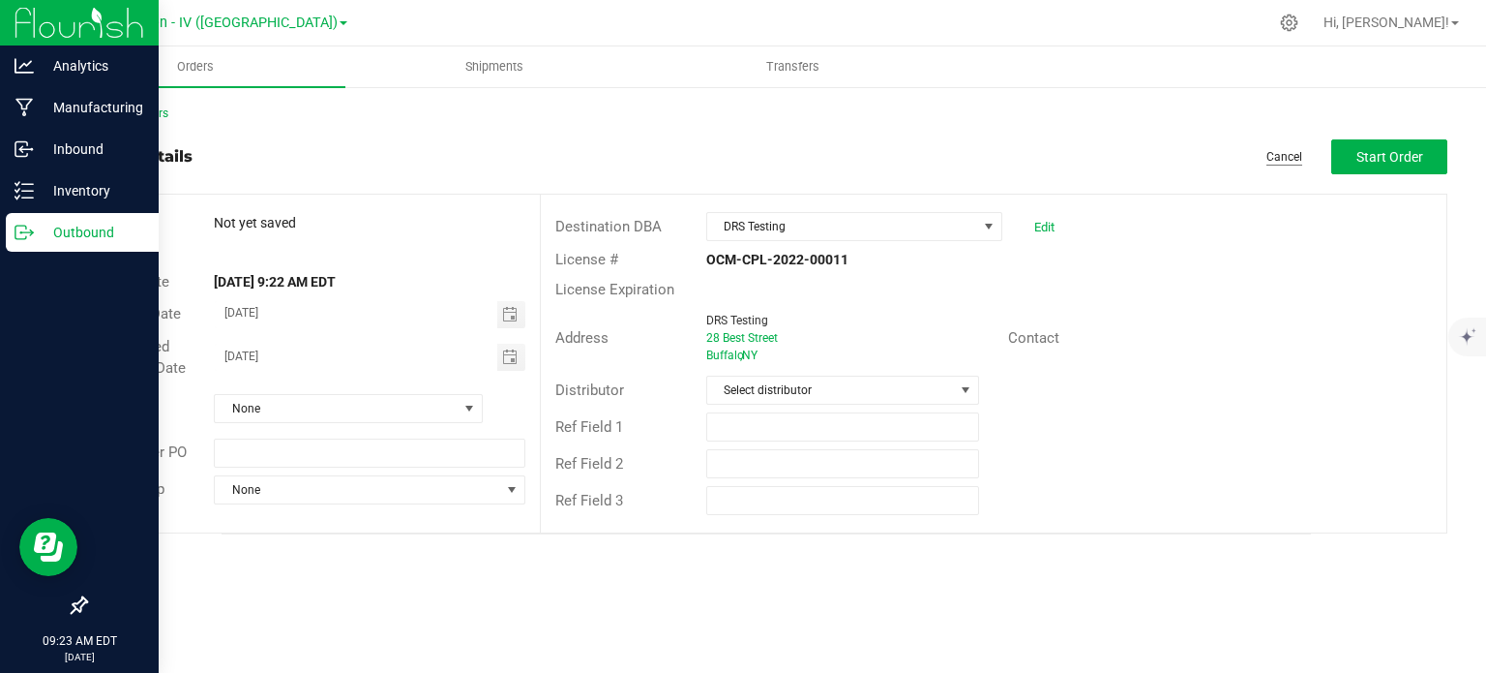
click at [1271, 150] on link "Cancel" at bounding box center [1285, 157] width 36 height 16
